Goal: Check status

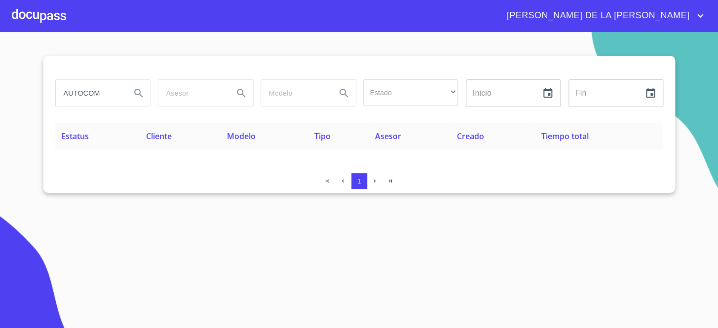
click at [109, 103] on input "AUTOCOM" at bounding box center [89, 93] width 67 height 27
type input "ARRENDA GDL"
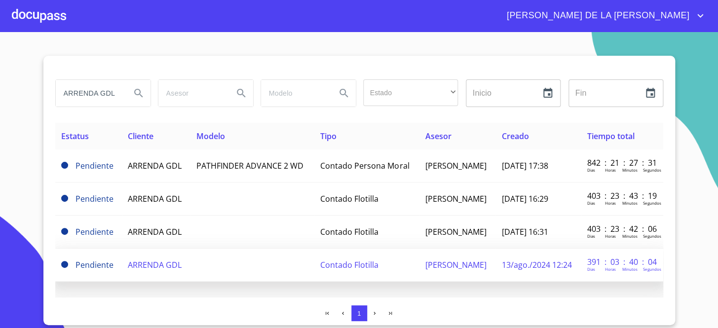
click at [77, 275] on td "Pendiente" at bounding box center [88, 265] width 67 height 33
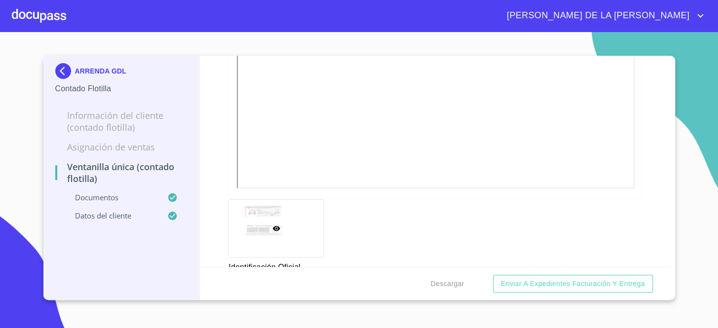
scroll to position [943, 0]
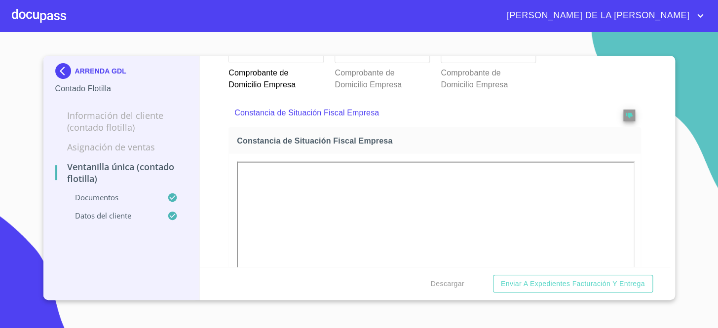
drag, startPoint x: 231, startPoint y: 153, endPoint x: 208, endPoint y: 150, distance: 23.0
click at [205, 148] on div "Ventanilla Única (Contado Flotilla) Documentos Documento de identificación repr…" at bounding box center [435, 161] width 471 height 211
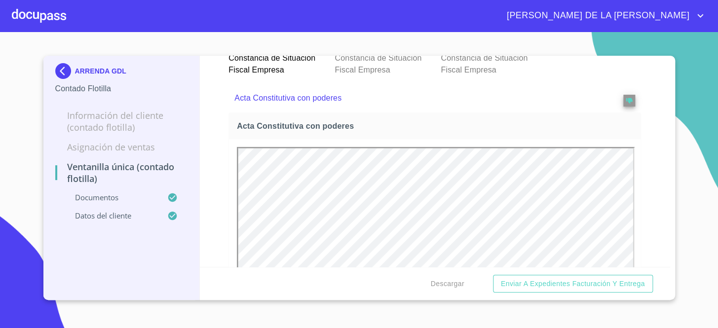
scroll to position [0, 0]
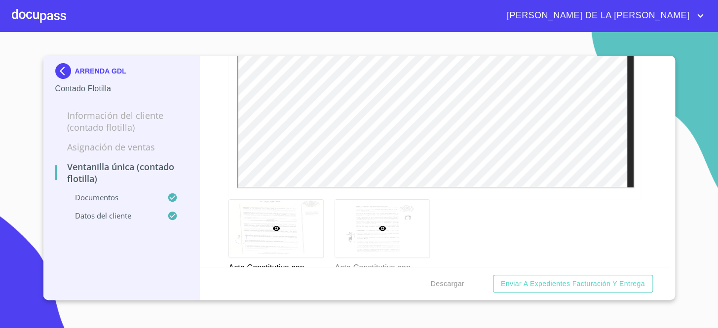
click at [365, 215] on div at bounding box center [382, 228] width 94 height 57
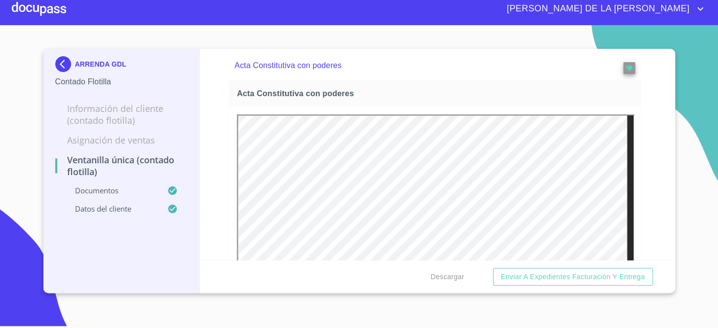
click at [61, 65] on img at bounding box center [65, 64] width 20 height 16
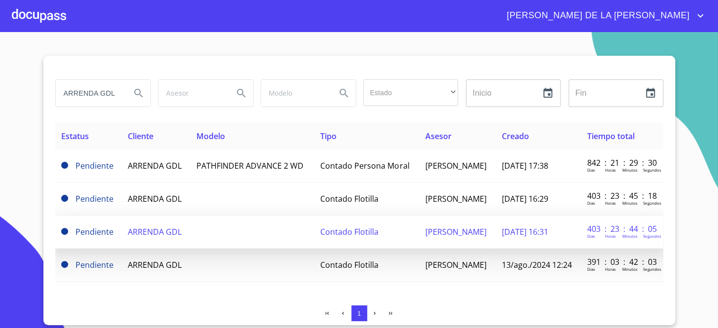
scroll to position [20, 0]
